Goal: Check status: Check status

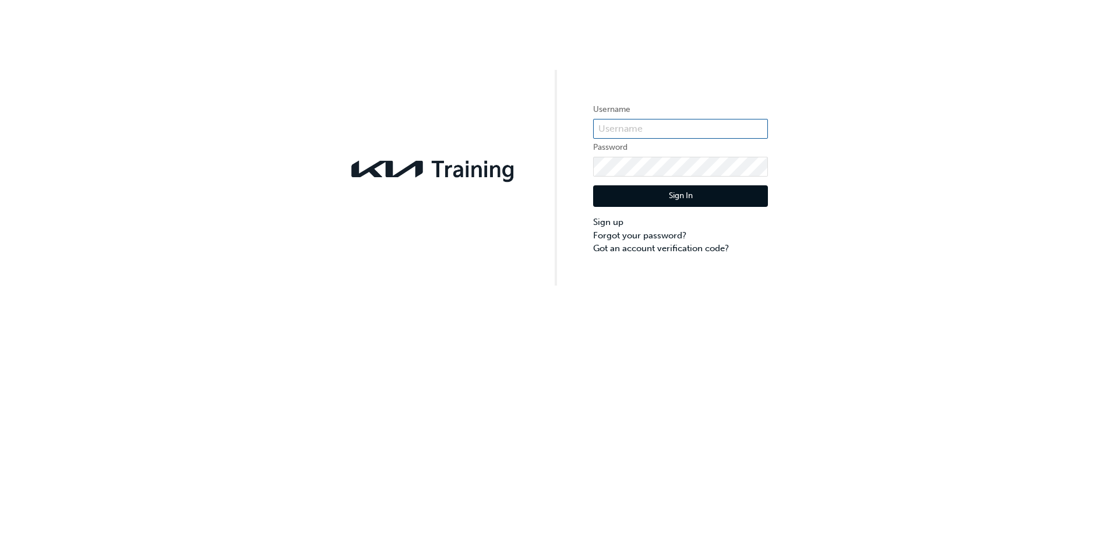
type input "KAU83677C4"
click at [668, 199] on button "Sign In" at bounding box center [680, 196] width 175 height 22
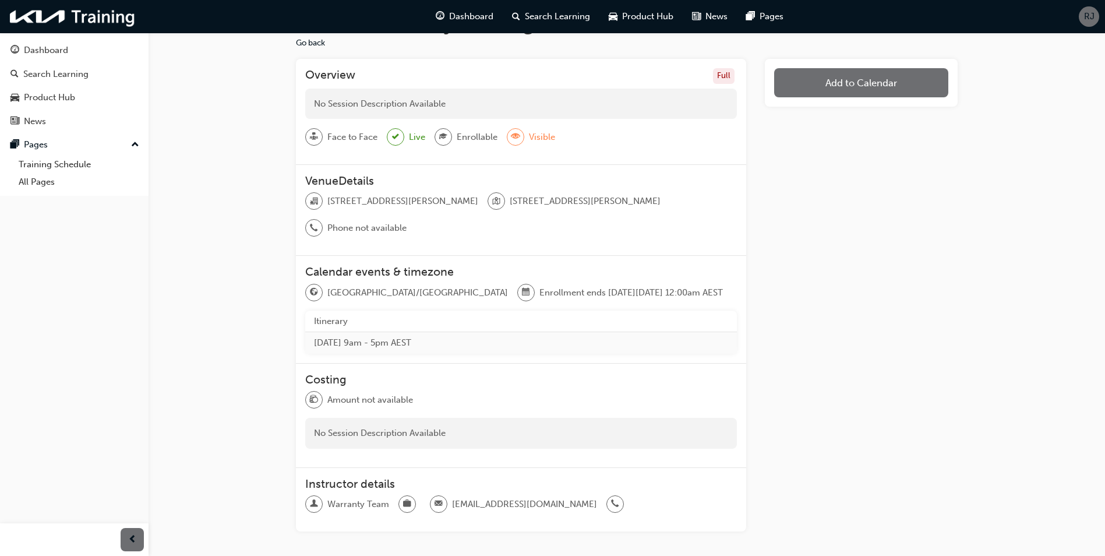
scroll to position [58, 0]
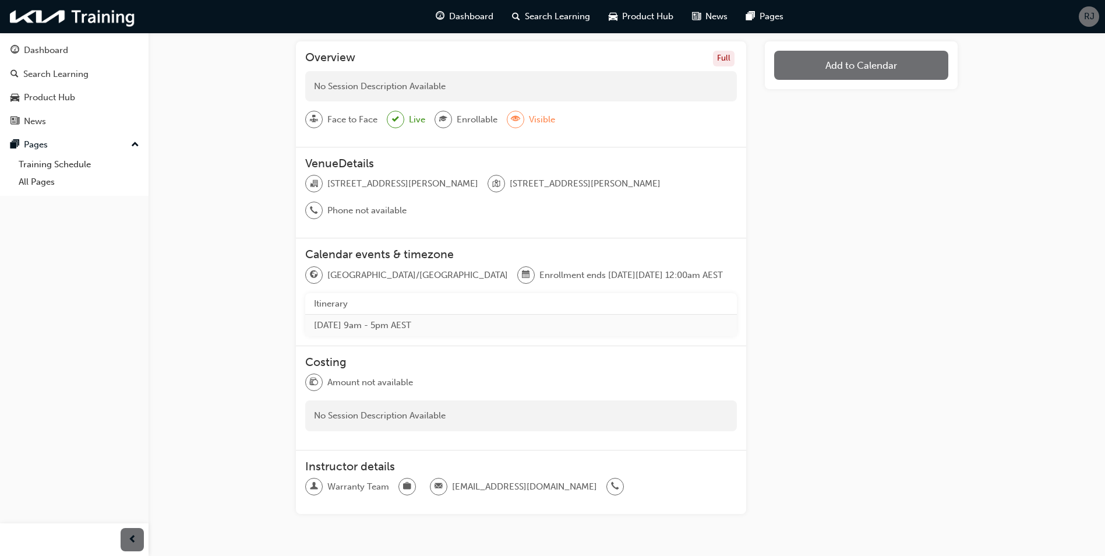
click at [339, 301] on th "Itinerary" at bounding box center [521, 304] width 432 height 22
click at [312, 300] on th "Itinerary" at bounding box center [521, 304] width 432 height 22
click at [370, 327] on td "[DATE] 9am - 5pm AEST" at bounding box center [521, 326] width 432 height 22
click at [335, 302] on th "Itinerary" at bounding box center [521, 304] width 432 height 22
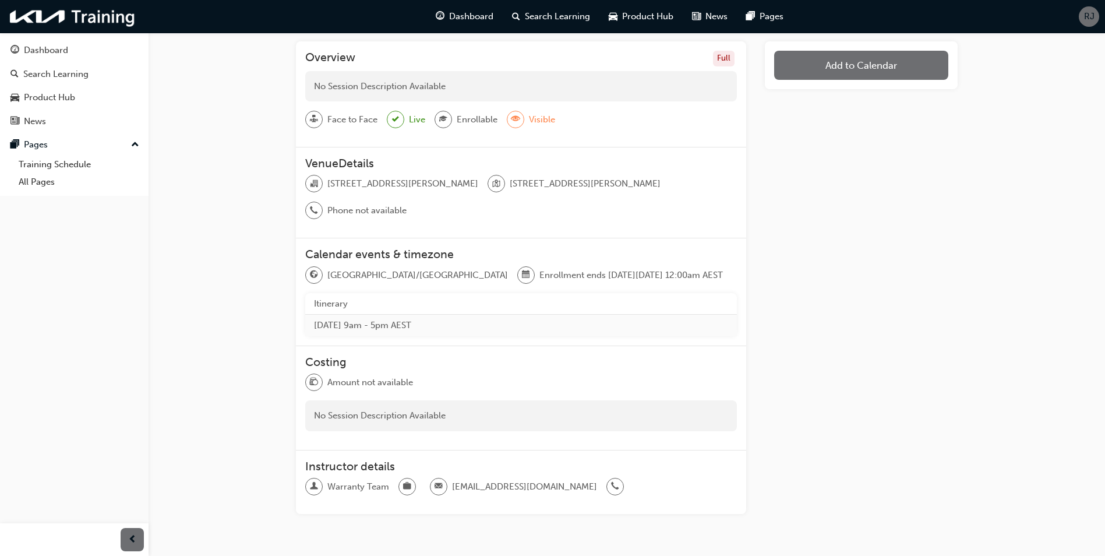
drag, startPoint x: 335, startPoint y: 302, endPoint x: 429, endPoint y: 319, distance: 95.3
click at [411, 326] on td "[DATE] 9am - 5pm AEST" at bounding box center [521, 326] width 432 height 22
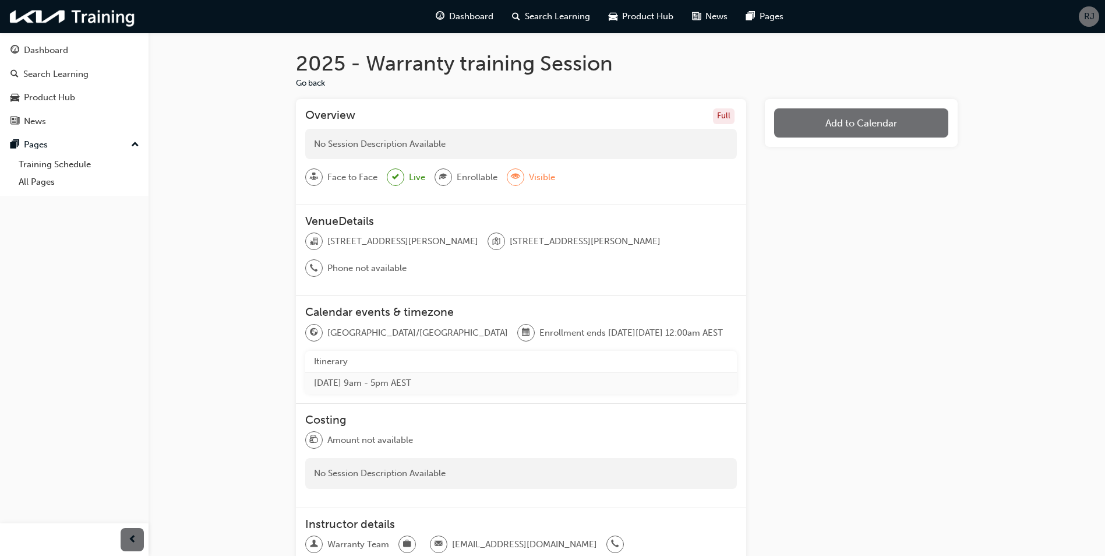
scroll to position [0, 0]
